Goal: Information Seeking & Learning: Learn about a topic

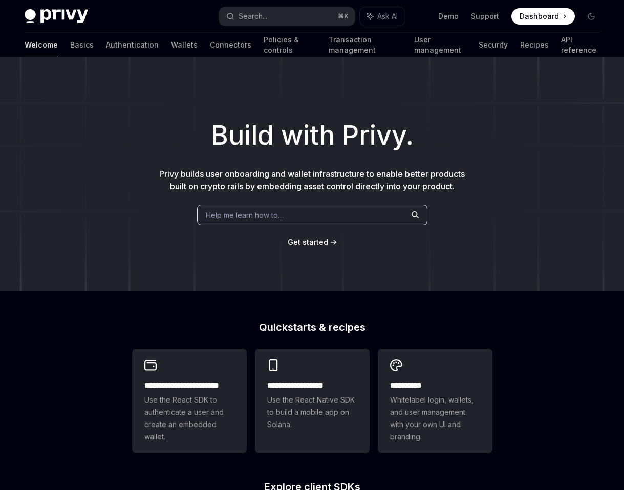
click at [103, 137] on h1 "Build with Privy." at bounding box center [311, 136] width 591 height 40
click at [85, 187] on div "Build with Privy. Privy builds user onboarding and wallet infrastructure to ena…" at bounding box center [312, 173] width 624 height 233
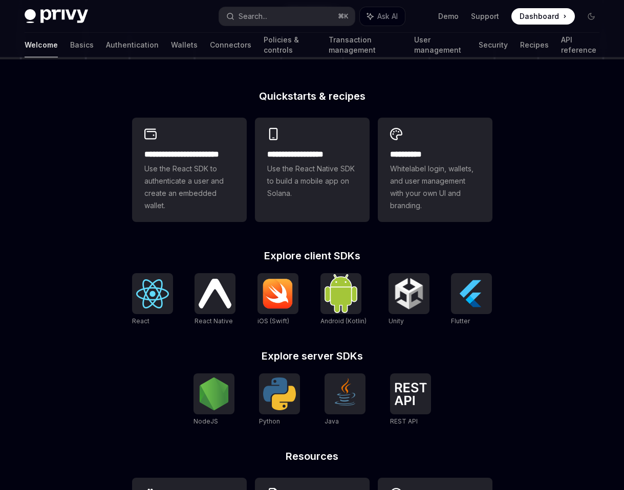
scroll to position [324, 0]
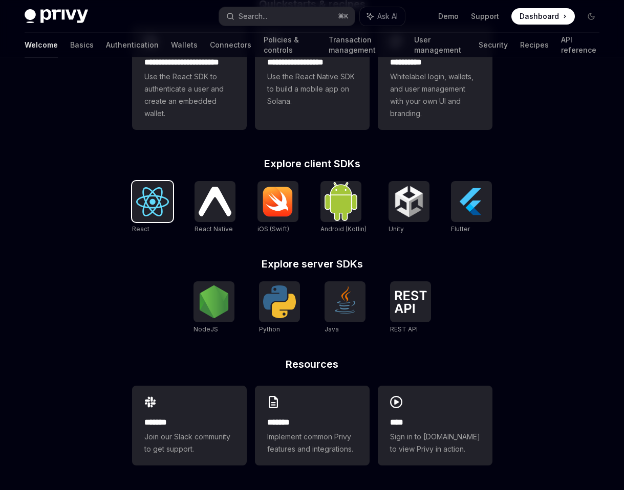
click at [137, 199] on img at bounding box center [152, 201] width 33 height 29
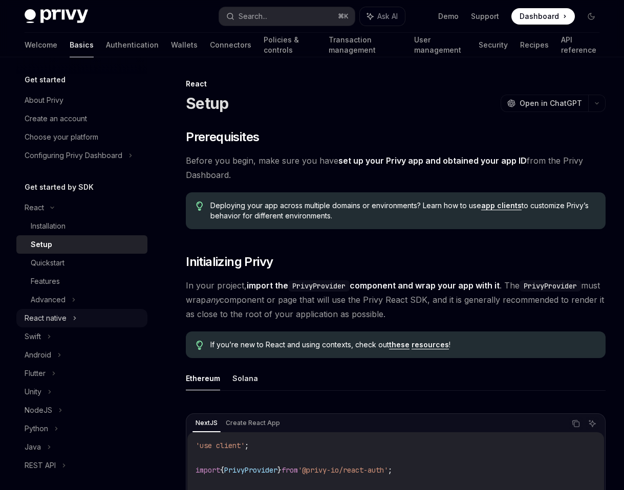
click at [60, 319] on div "React native" at bounding box center [46, 318] width 42 height 12
type textarea "*"
